Goal: Information Seeking & Learning: Check status

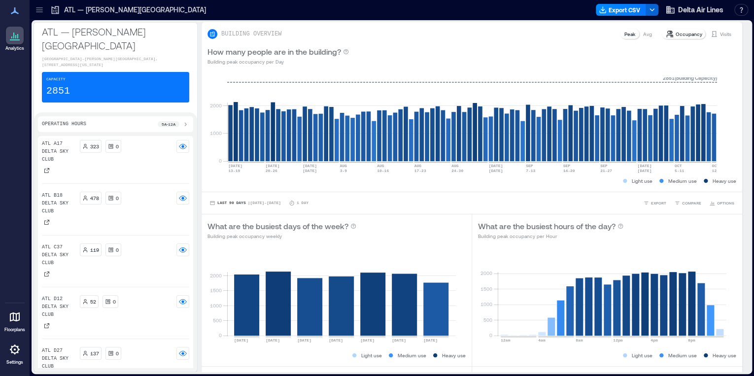
click at [36, 10] on icon at bounding box center [39, 9] width 6 height 1
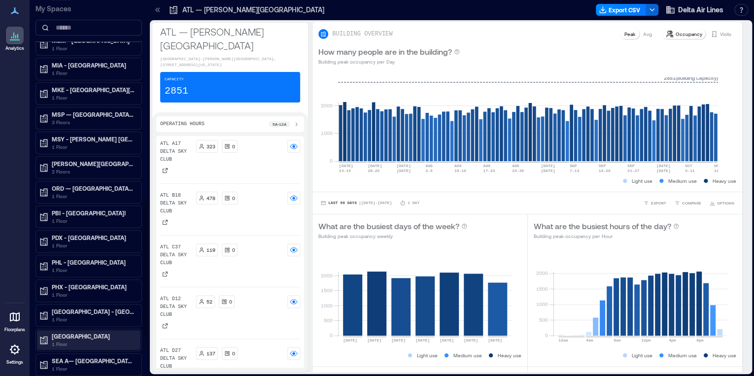
scroll to position [664, 0]
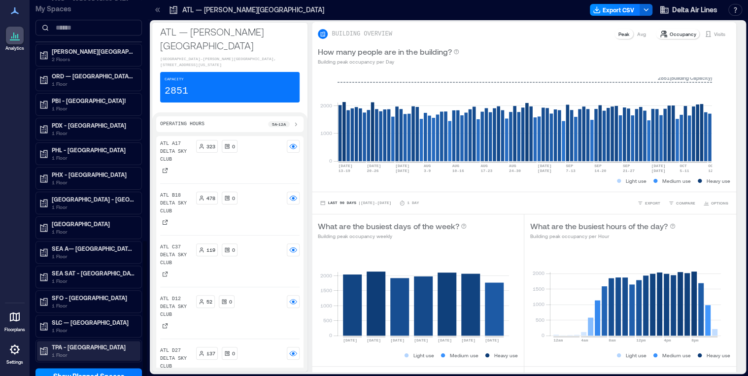
click at [83, 343] on p "TPA - Tampa International Airport" at bounding box center [93, 347] width 83 height 8
click at [79, 364] on p "Building Analytics" at bounding box center [75, 368] width 49 height 8
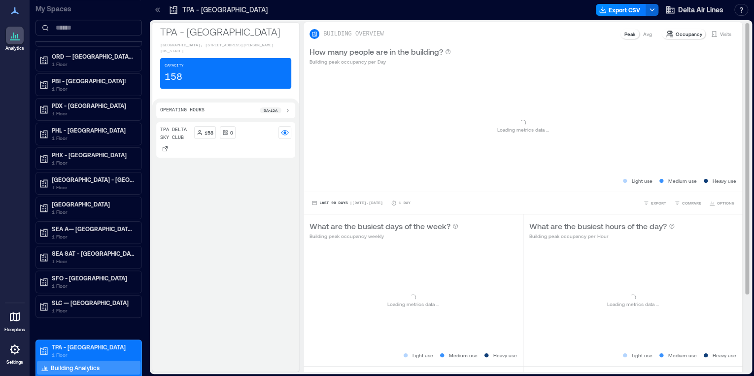
scroll to position [644, 0]
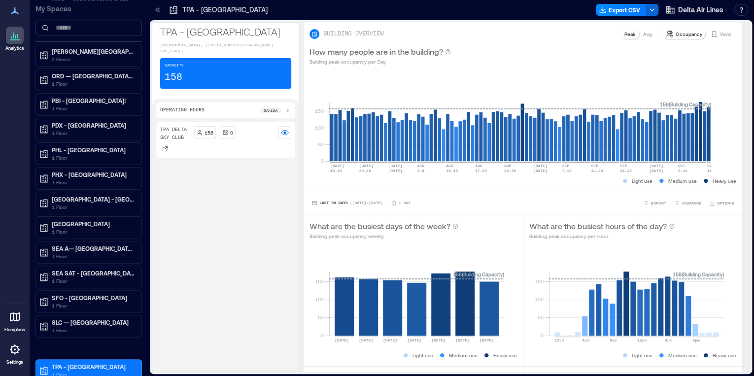
click at [180, 71] on p "158" at bounding box center [174, 77] width 18 height 14
click at [215, 149] on div "158 0" at bounding box center [243, 140] width 98 height 28
click at [187, 134] on p "TPA Delta Sky Club" at bounding box center [175, 134] width 30 height 16
click at [208, 143] on div "158 0" at bounding box center [243, 136] width 98 height 21
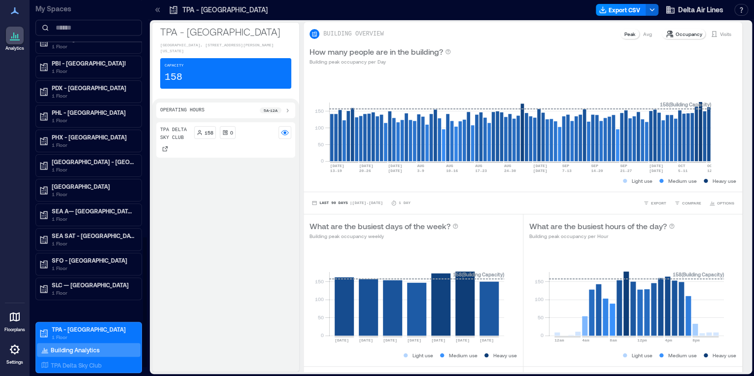
scroll to position [684, 0]
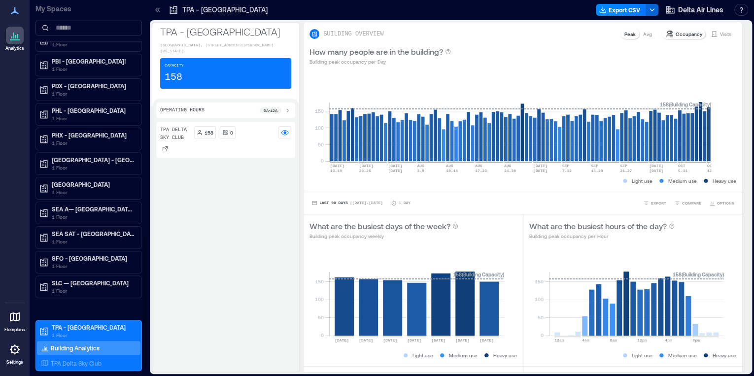
click at [79, 341] on div "Building Analytics" at bounding box center [88, 348] width 103 height 14
click at [75, 359] on p "TPA Delta Sky Club" at bounding box center [76, 363] width 51 height 8
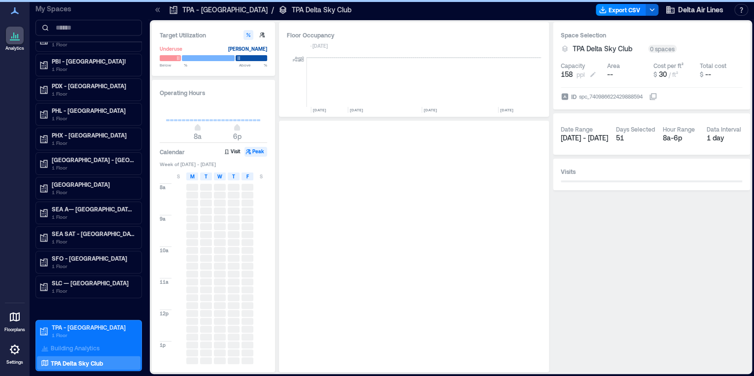
click at [580, 79] on button "158 ppl" at bounding box center [582, 74] width 42 height 10
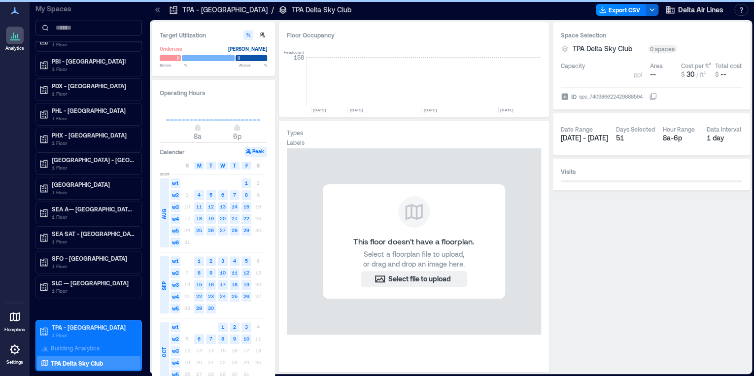
scroll to position [0, 5162]
click at [580, 79] on input "***" at bounding box center [595, 74] width 73 height 10
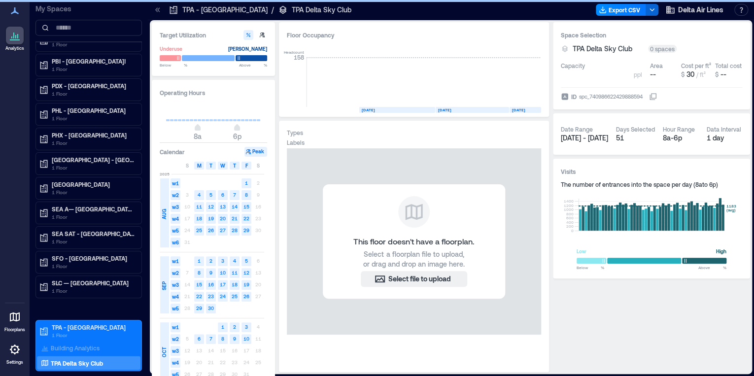
type input "***"
